Goal: Find specific page/section: Find specific page/section

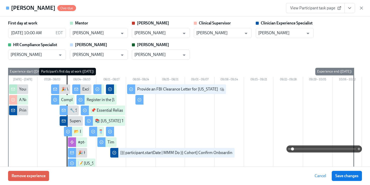
scroll to position [214, 0]
click at [365, 10] on div "Molly Ziblut Overdue View Participant task page" at bounding box center [185, 8] width 370 height 16
click at [362, 7] on icon "button" at bounding box center [361, 8] width 5 height 5
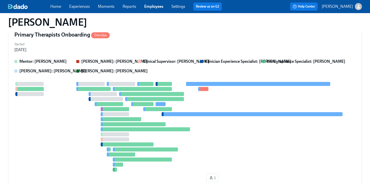
click at [158, 4] on link "Employees" at bounding box center [153, 6] width 19 height 5
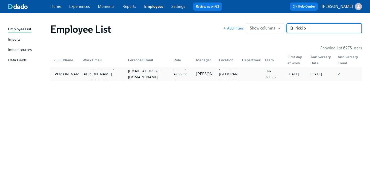
type input "ricki p"
click at [127, 72] on div "empierce4@gmail.com" at bounding box center [148, 74] width 44 height 12
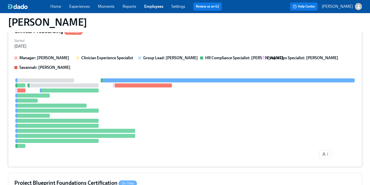
scroll to position [281, 0]
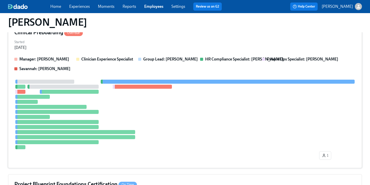
click at [193, 70] on div "Manager: ShaReese Wilson Clinician Experience Specialist Group Lead: ShaReese W…" at bounding box center [184, 63] width 341 height 15
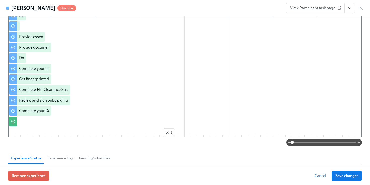
scroll to position [0, 0]
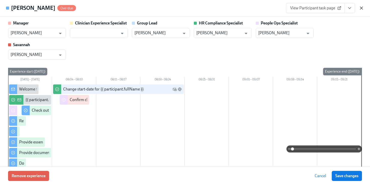
click at [359, 7] on icon "button" at bounding box center [361, 8] width 5 height 5
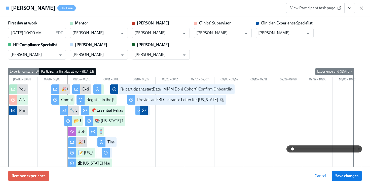
scroll to position [0, 6559]
click at [362, 7] on icon "button" at bounding box center [361, 8] width 3 height 3
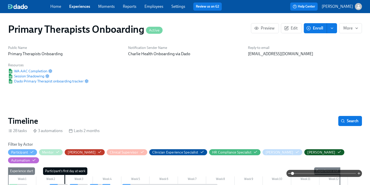
click at [155, 7] on link "Employees" at bounding box center [153, 6] width 19 height 5
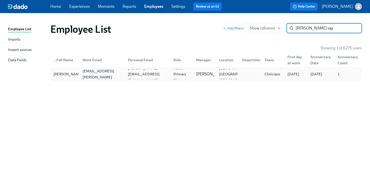
type input "[PERSON_NAME] say"
click at [152, 67] on div "[PERSON_NAME] [PERSON_NAME][EMAIL_ADDRESS][PERSON_NAME][DOMAIN_NAME] [PERSON_NA…" at bounding box center [205, 74] width 311 height 14
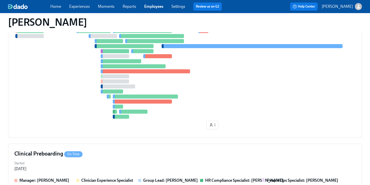
scroll to position [134, 0]
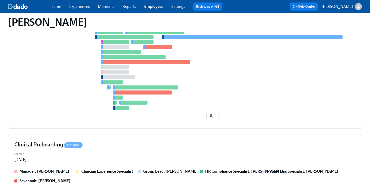
click at [230, 73] on div at bounding box center [184, 62] width 341 height 95
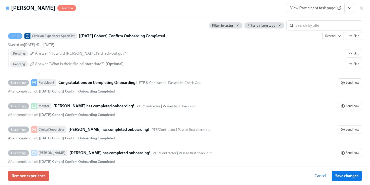
scroll to position [1435, 0]
